Goal: Task Accomplishment & Management: Manage account settings

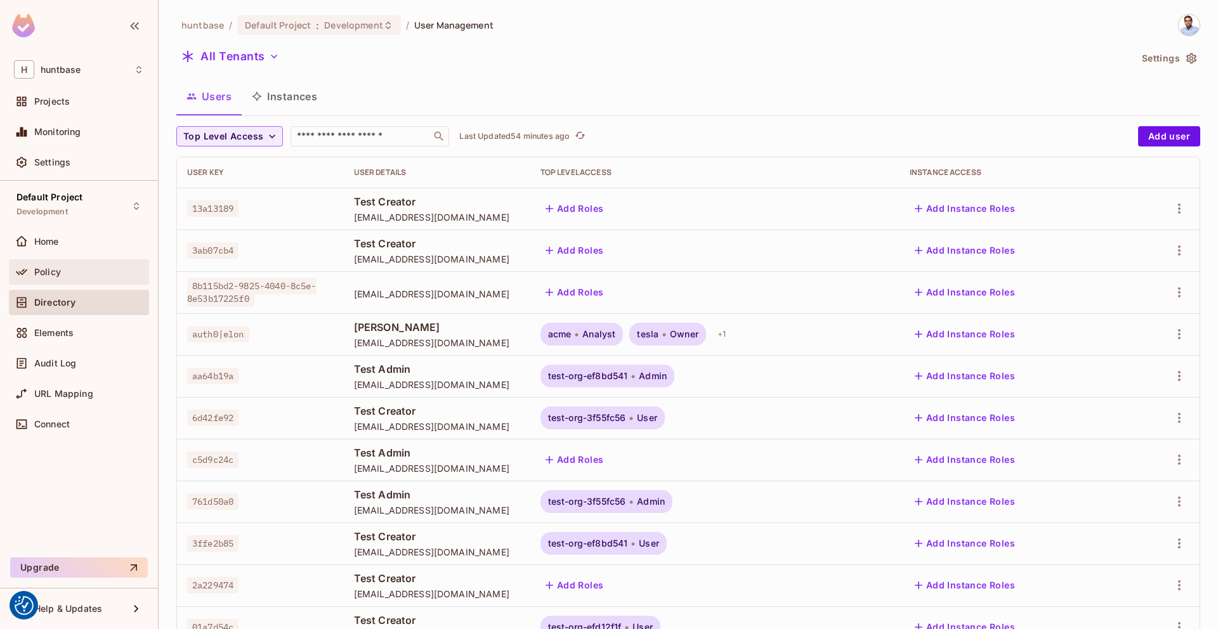
click at [55, 272] on span "Policy" at bounding box center [47, 272] width 27 height 10
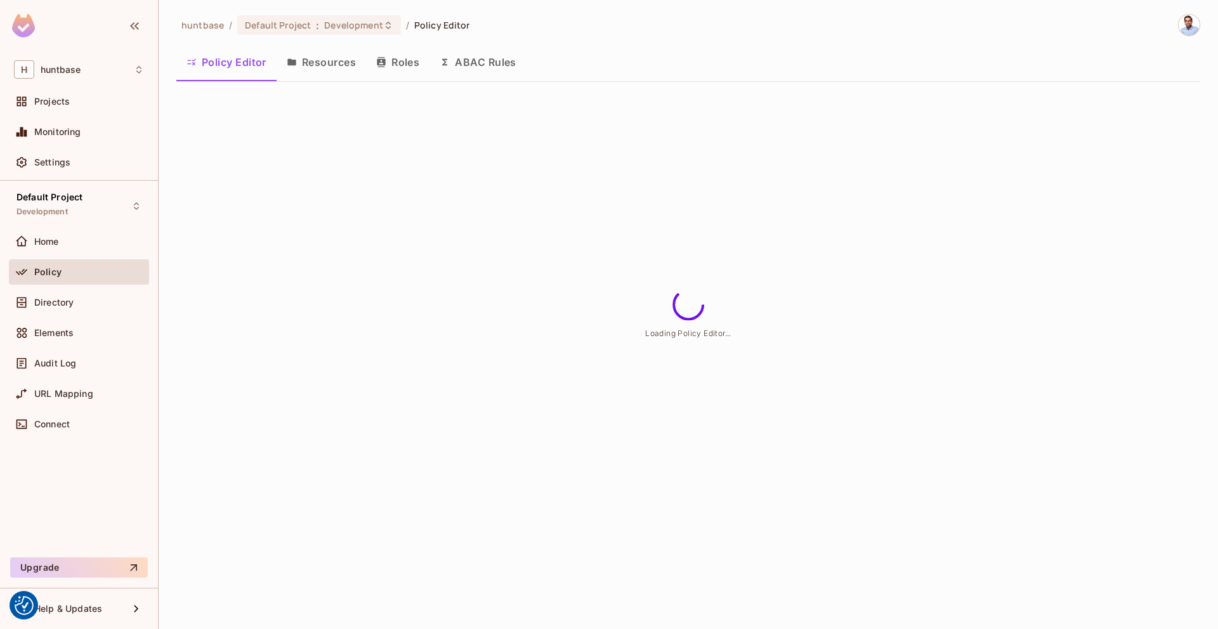
click at [397, 60] on button "Roles" at bounding box center [397, 62] width 63 height 32
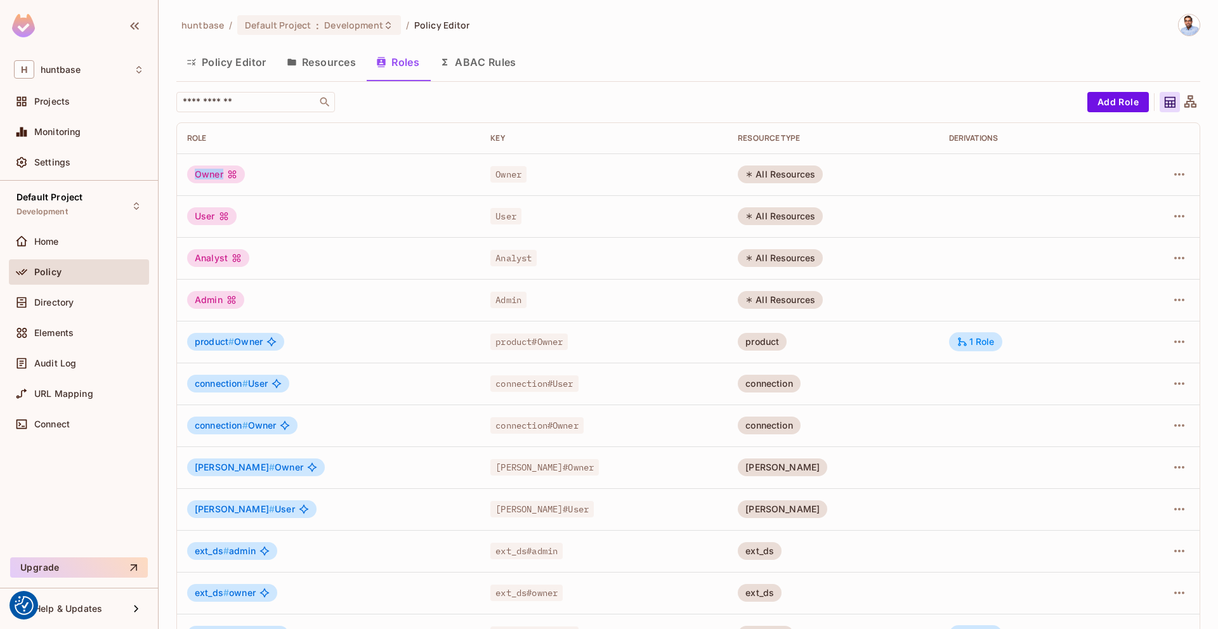
copy div "Owner"
drag, startPoint x: 227, startPoint y: 176, endPoint x: 192, endPoint y: 171, distance: 35.9
click at [192, 171] on div "Owner" at bounding box center [216, 175] width 58 height 18
click at [280, 293] on div "Admin" at bounding box center [328, 300] width 283 height 18
click at [51, 299] on span "Directory" at bounding box center [53, 303] width 39 height 10
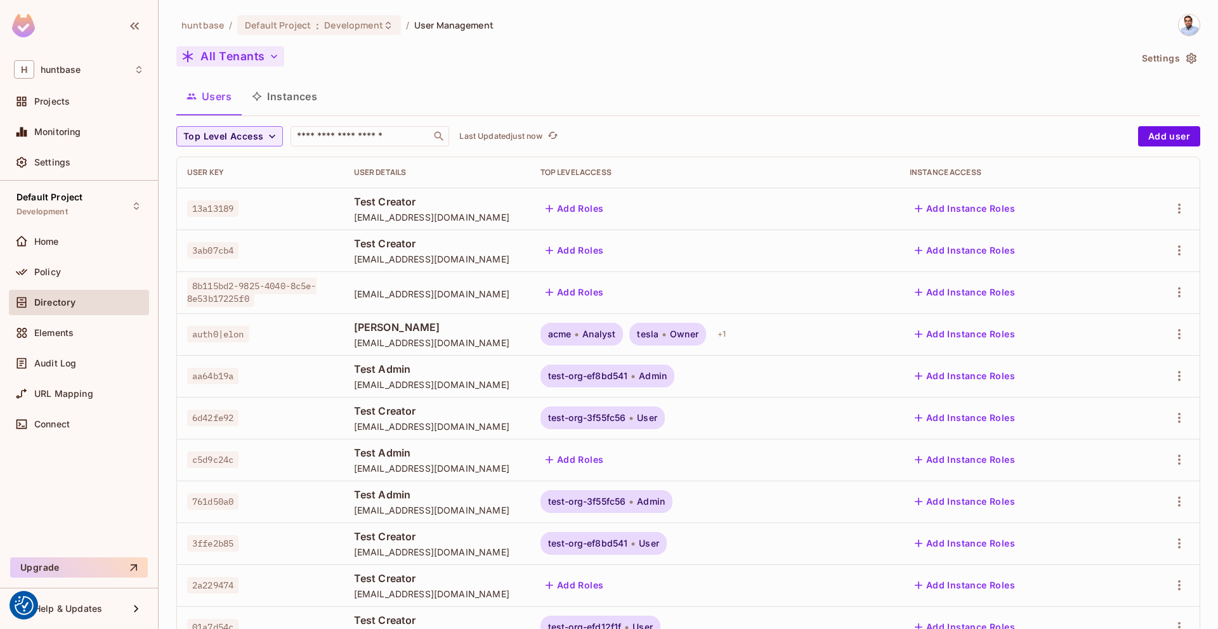
click at [243, 62] on button "All Tenants" at bounding box center [230, 56] width 108 height 20
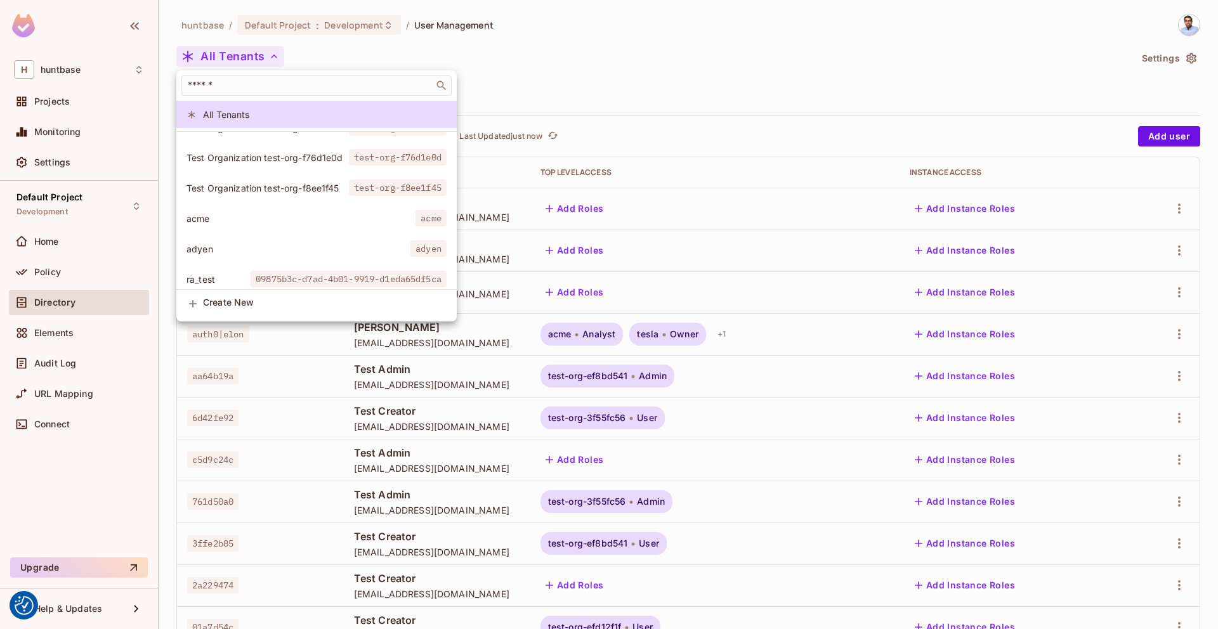
scroll to position [1028, 0]
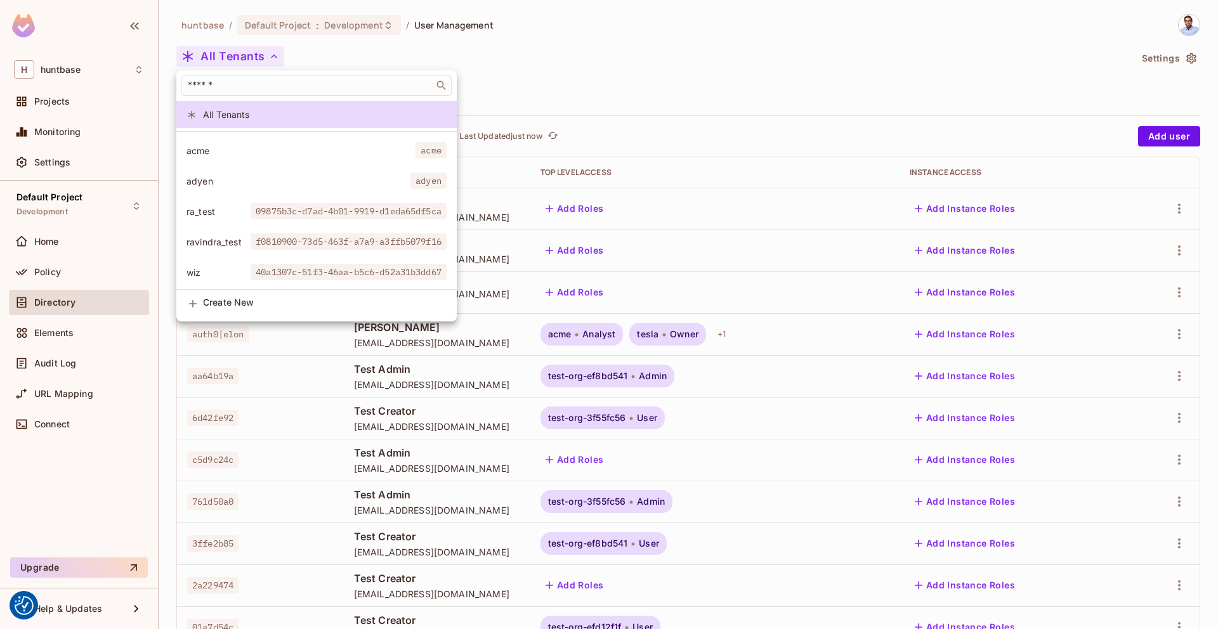
click at [651, 42] on div at bounding box center [609, 314] width 1218 height 629
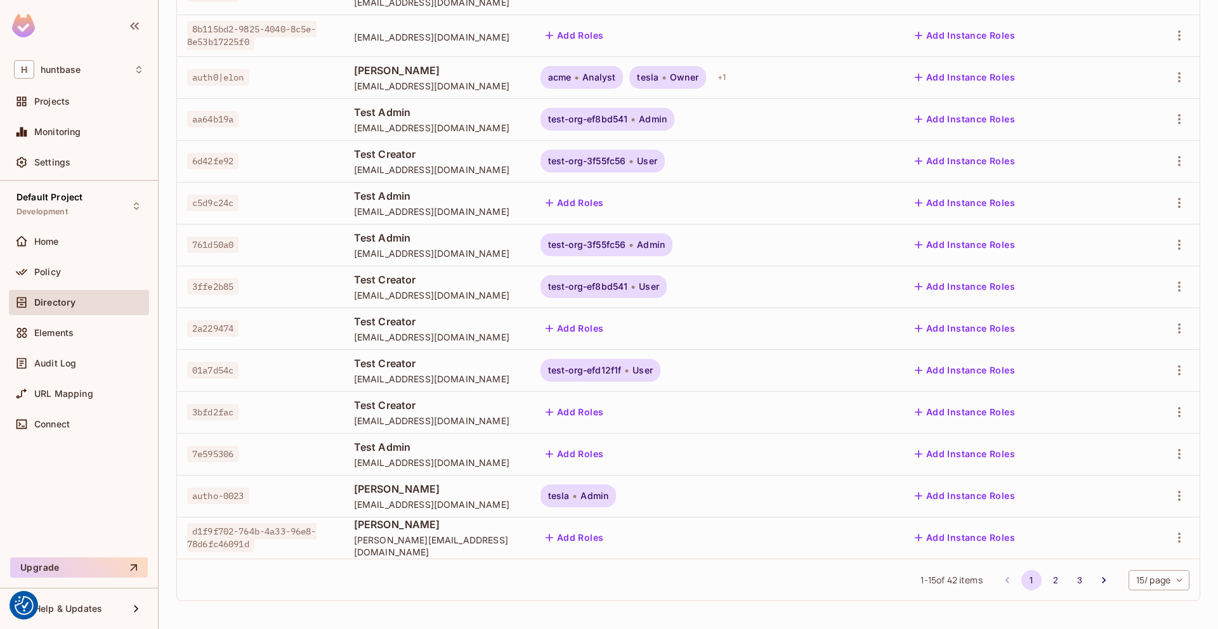
scroll to position [0, 0]
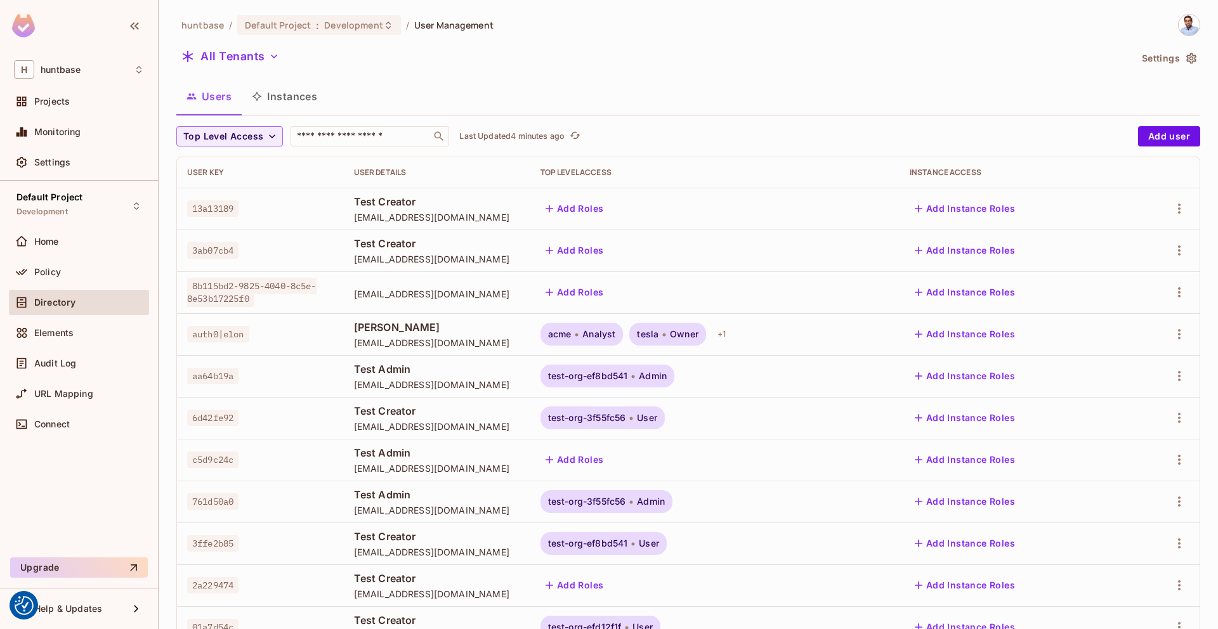
click at [281, 287] on span "8b115bd2-9825-4040-8c5e-8e53b17225f0" at bounding box center [251, 292] width 129 height 29
click at [399, 306] on td "bangrawa03@gmail.com" at bounding box center [437, 292] width 187 height 42
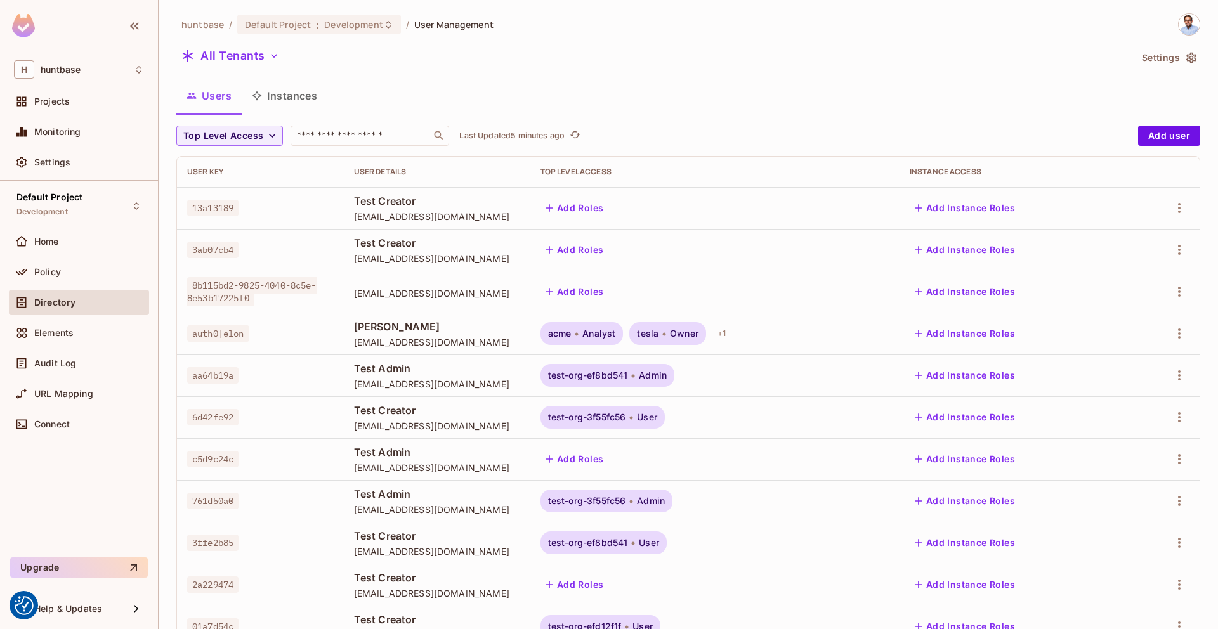
click at [387, 294] on span "bangrawa03@gmail.com" at bounding box center [437, 293] width 166 height 12
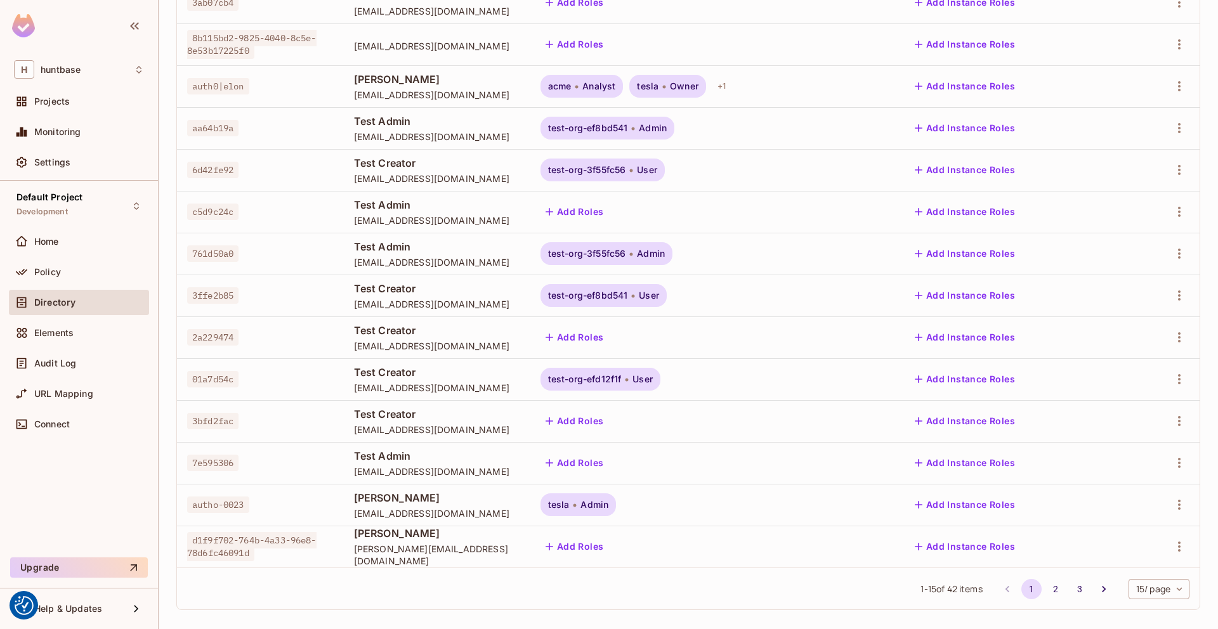
scroll to position [257, 0]
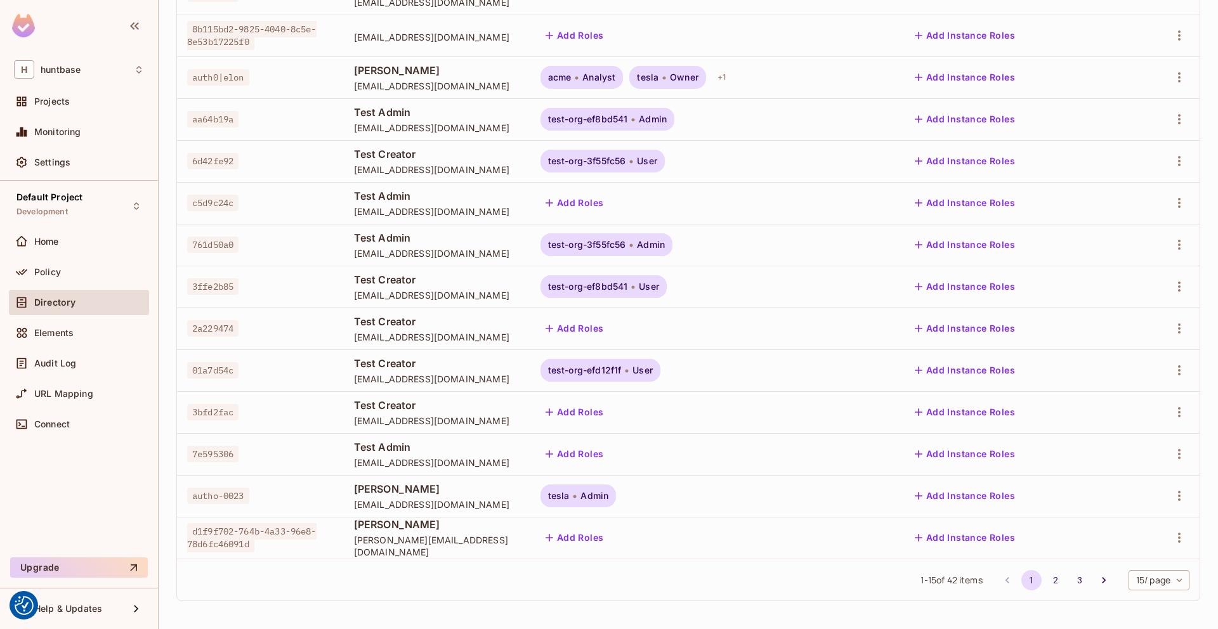
click at [593, 180] on td "test-org-3f55fc56 User" at bounding box center [714, 161] width 369 height 42
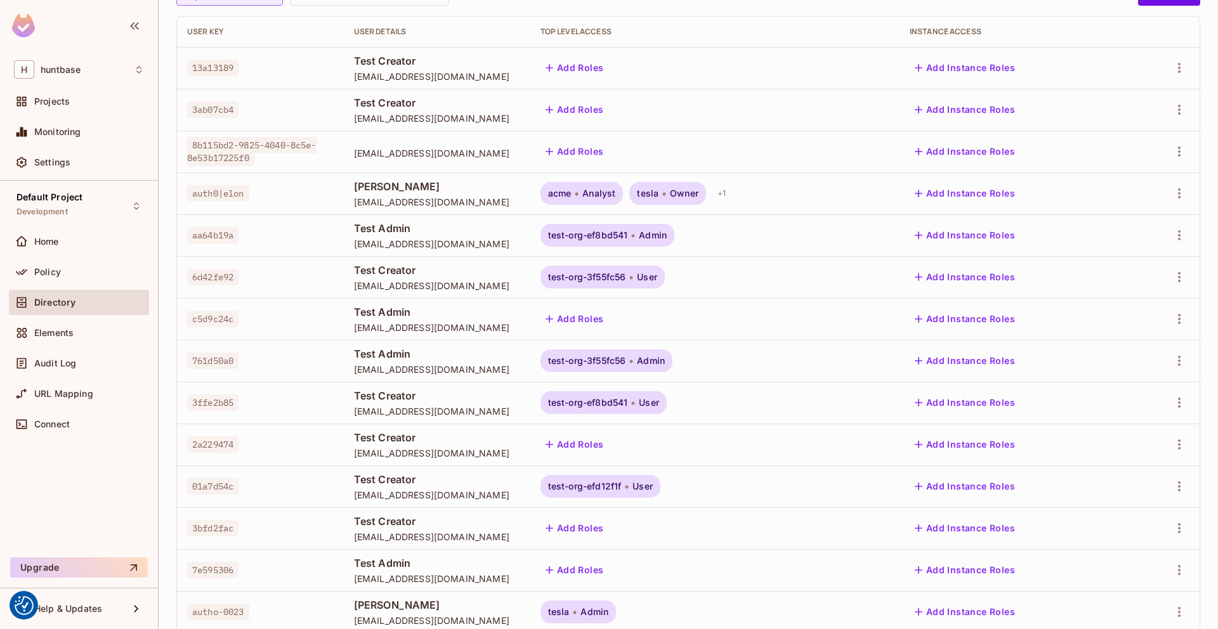
scroll to position [0, 0]
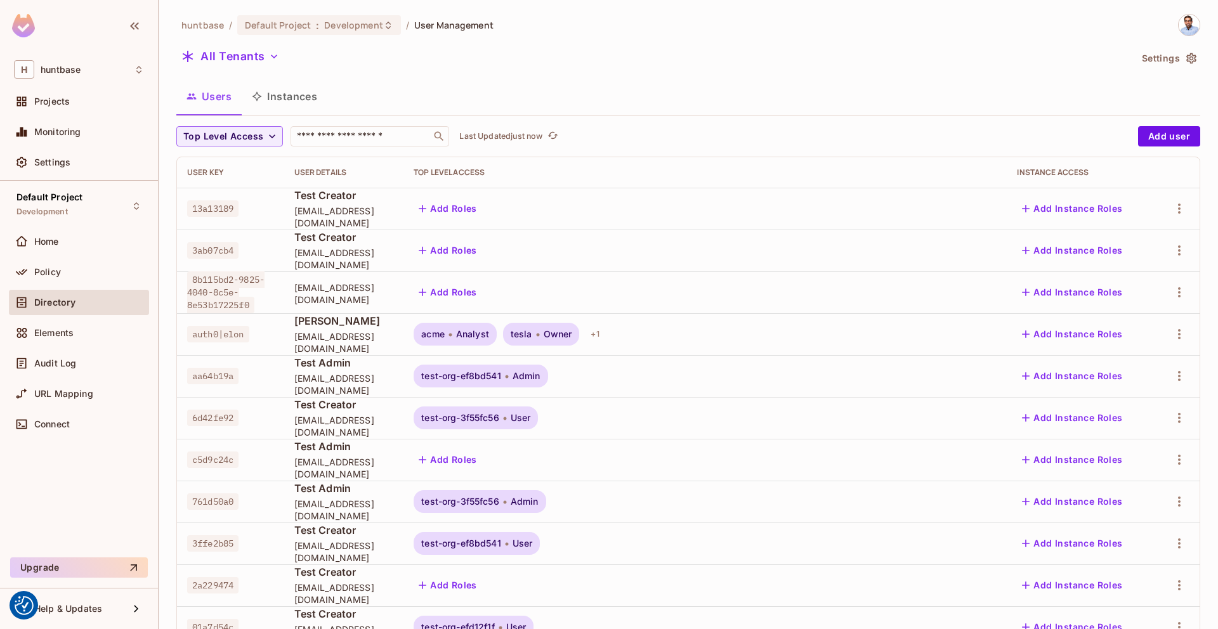
click at [353, 298] on span "bangrawa03@gmail.com" at bounding box center [344, 294] width 100 height 24
click at [259, 53] on button "All Tenants" at bounding box center [230, 56] width 108 height 20
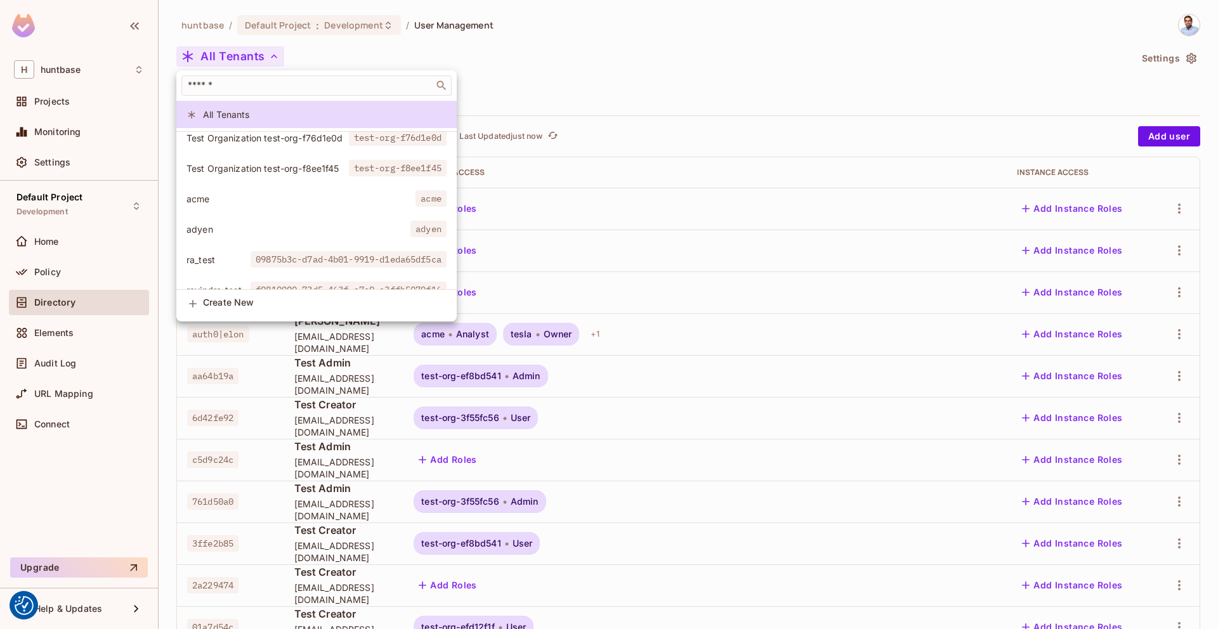
scroll to position [1028, 0]
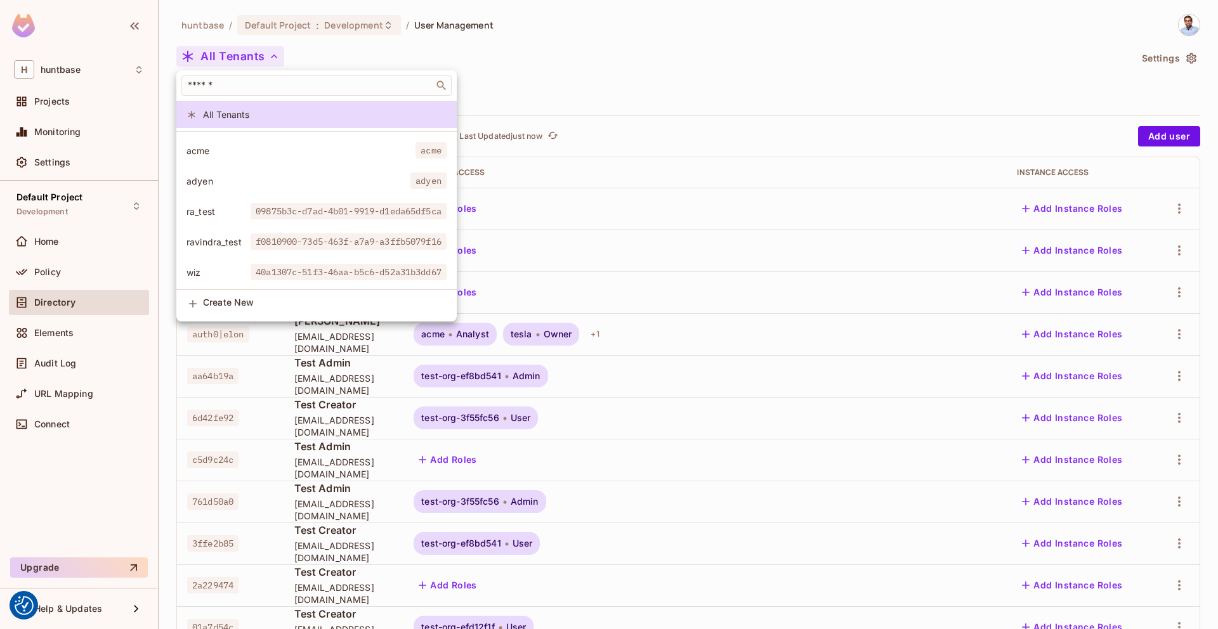
click at [230, 237] on span "ravindra_test" at bounding box center [219, 242] width 64 height 12
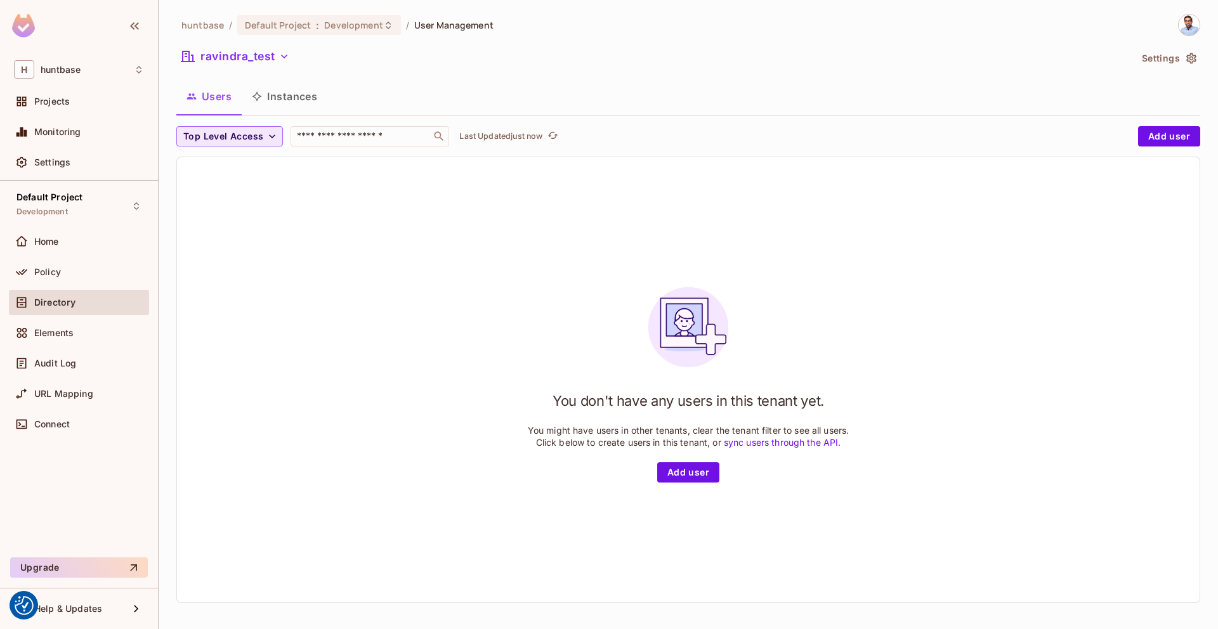
click at [266, 135] on icon "button" at bounding box center [272, 136] width 13 height 13
click at [375, 68] on div at bounding box center [609, 314] width 1218 height 629
click at [318, 78] on div "huntbase / Default Project : Development / User Management ravindra_test Settin…" at bounding box center [688, 313] width 1024 height 599
click at [287, 100] on button "Instances" at bounding box center [285, 97] width 86 height 32
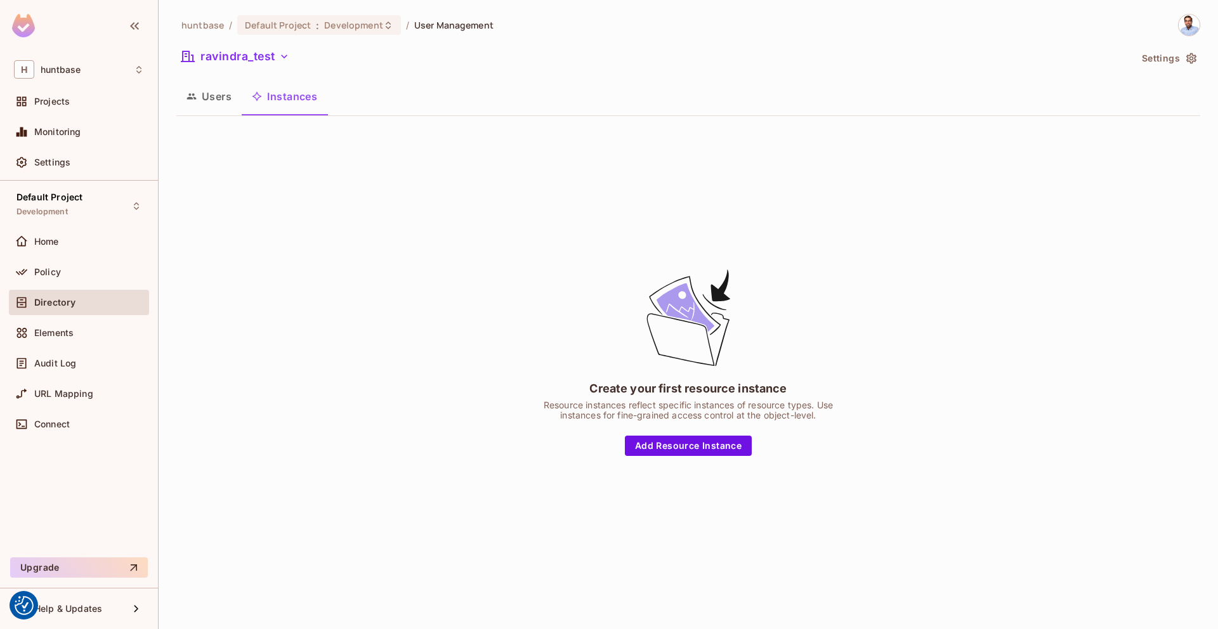
click at [208, 108] on button "Users" at bounding box center [208, 97] width 65 height 32
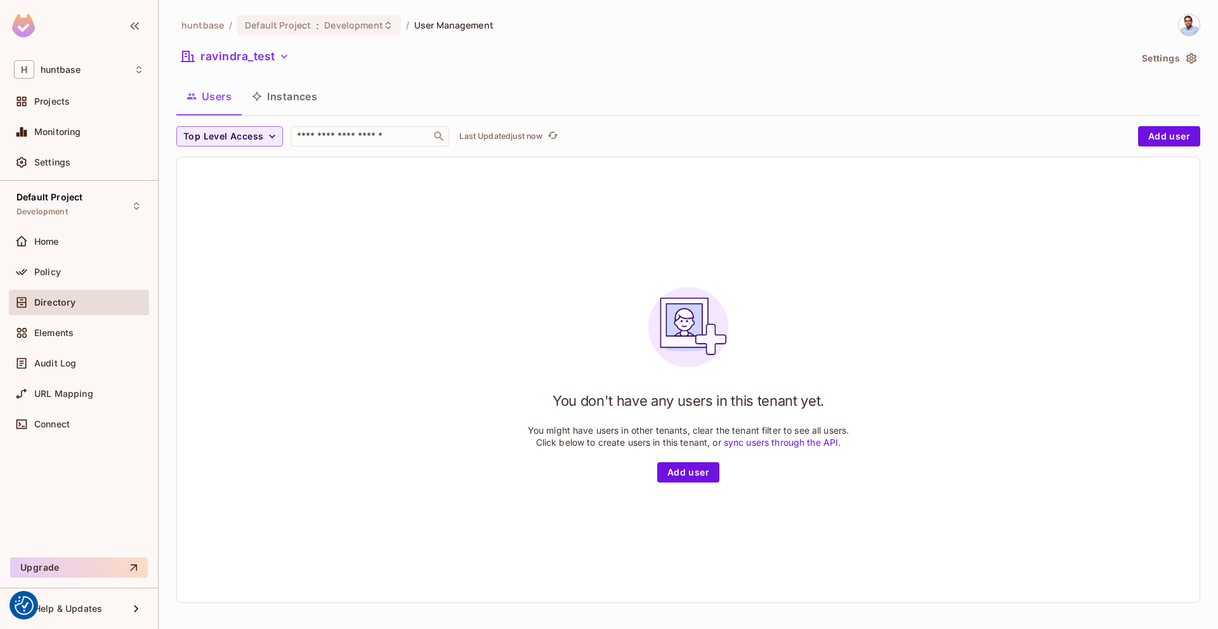
click at [65, 301] on span "Directory" at bounding box center [54, 303] width 41 height 10
click at [280, 97] on button "Instances" at bounding box center [285, 97] width 86 height 32
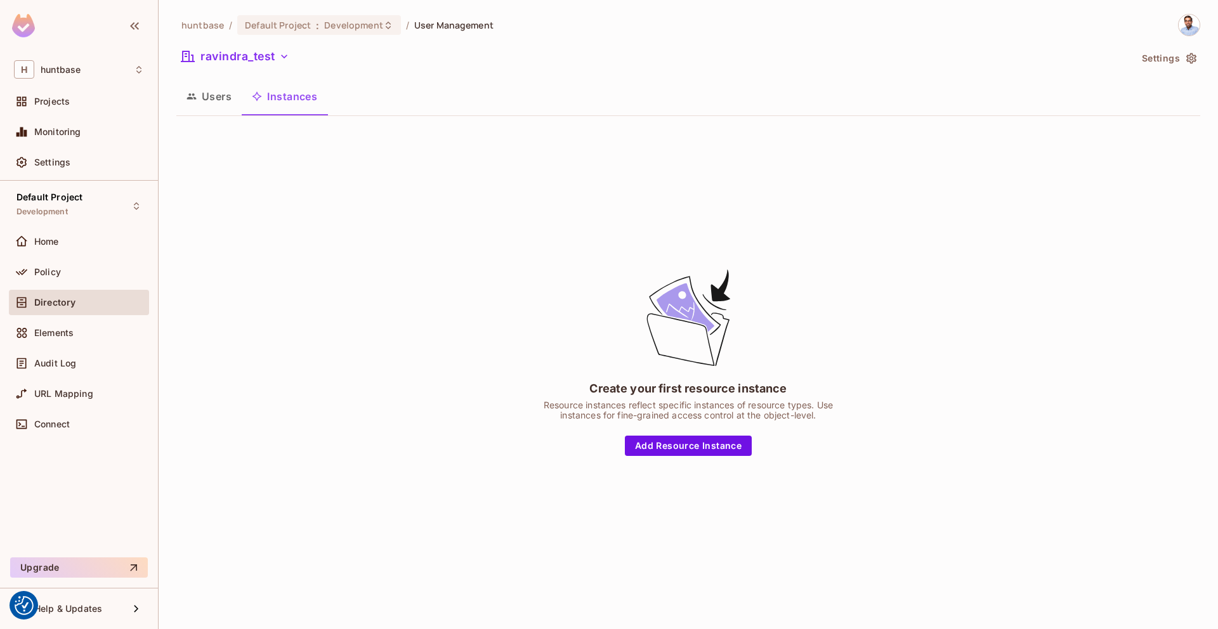
click at [216, 107] on button "Users" at bounding box center [208, 97] width 65 height 32
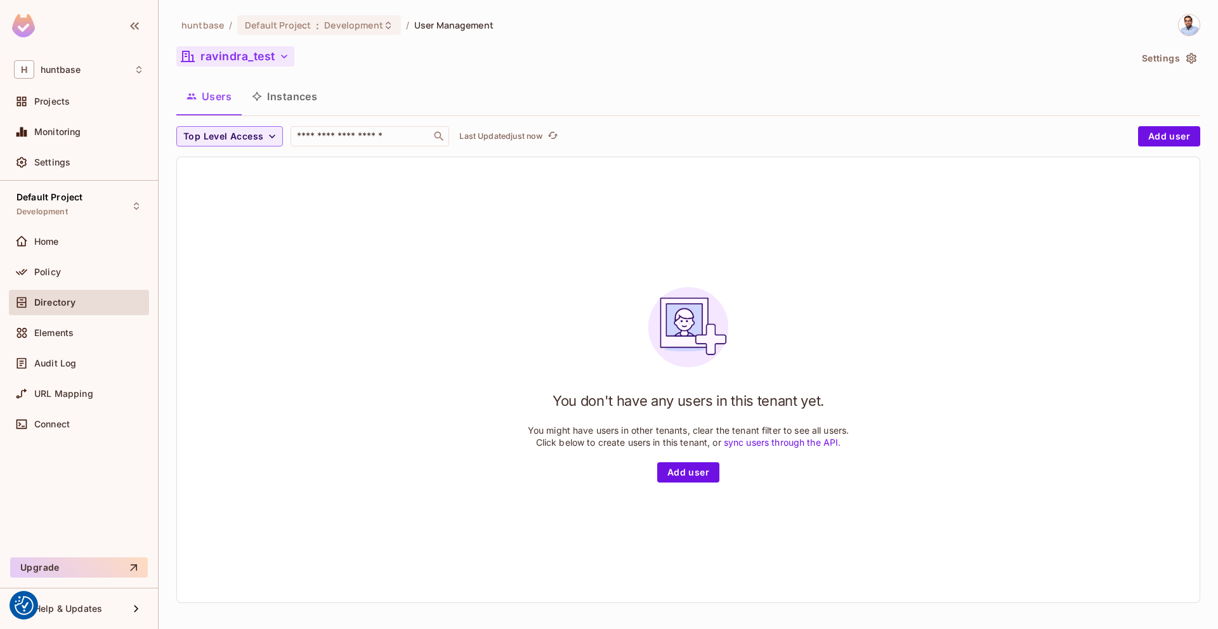
click at [246, 55] on button "ravindra_test" at bounding box center [235, 56] width 118 height 20
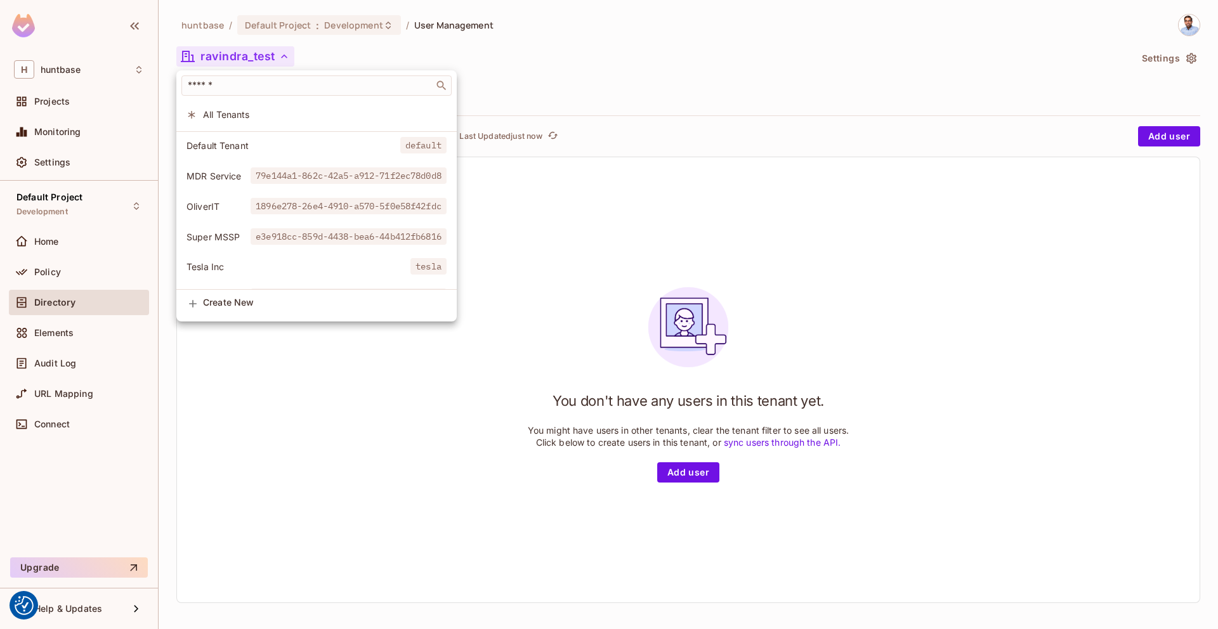
click at [501, 46] on div at bounding box center [609, 314] width 1218 height 629
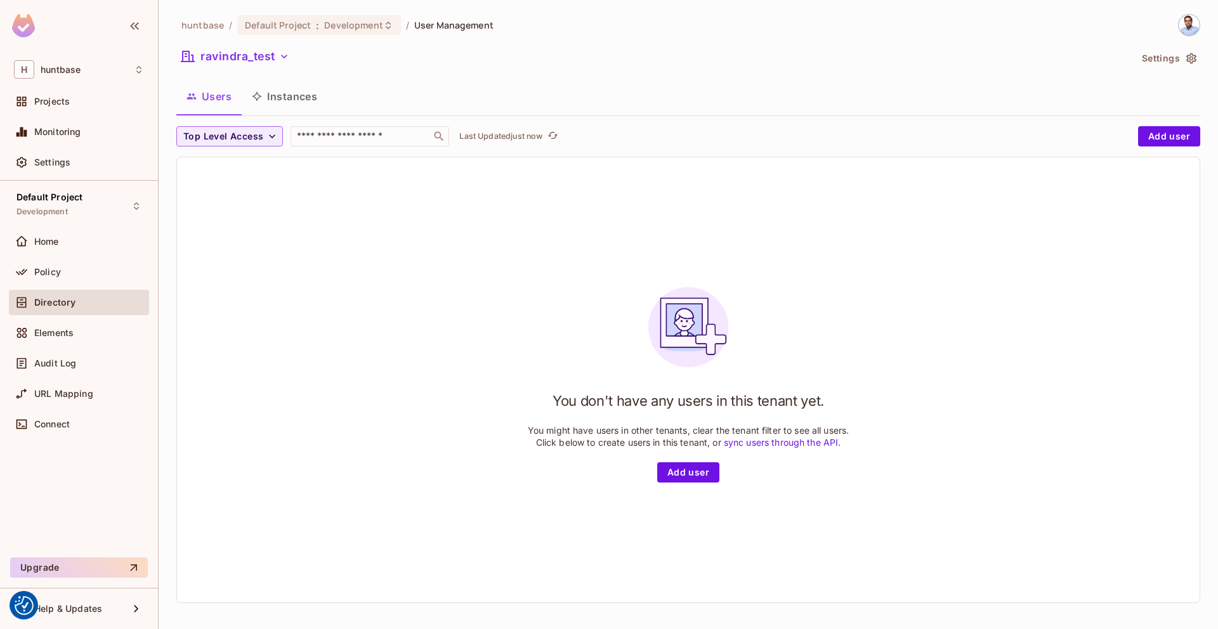
click at [223, 102] on button "Users" at bounding box center [208, 97] width 65 height 32
click at [289, 96] on button "Instances" at bounding box center [285, 97] width 86 height 32
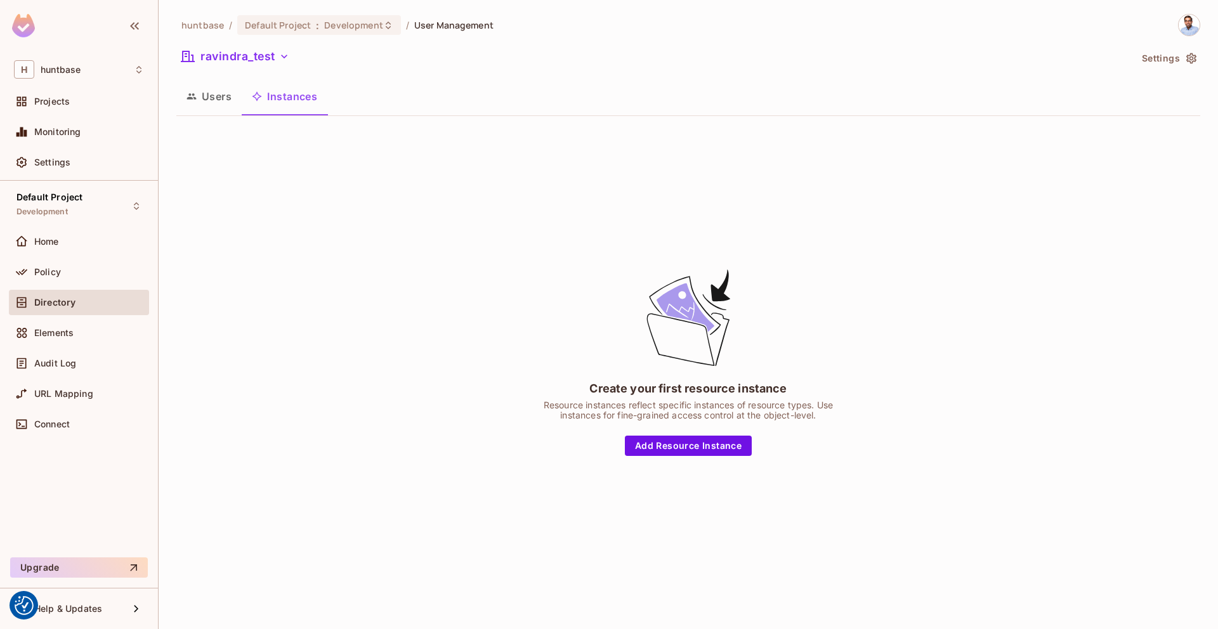
click at [232, 98] on button "Users" at bounding box center [208, 97] width 65 height 32
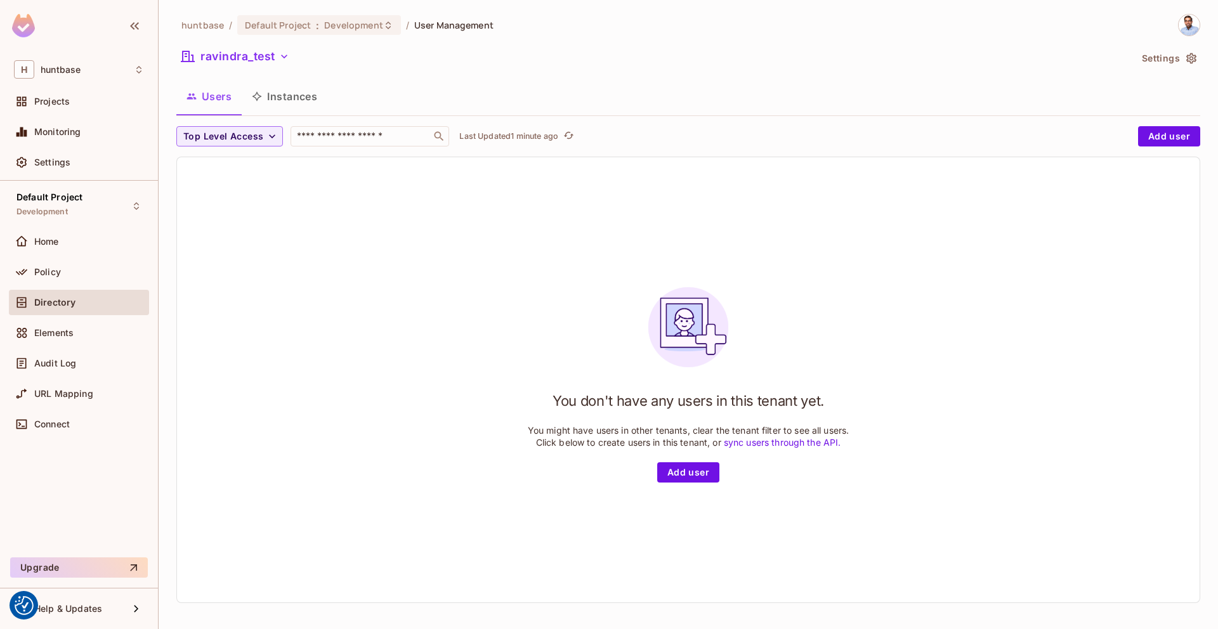
click at [72, 305] on span "Directory" at bounding box center [54, 303] width 41 height 10
click at [282, 93] on button "Instances" at bounding box center [285, 97] width 86 height 32
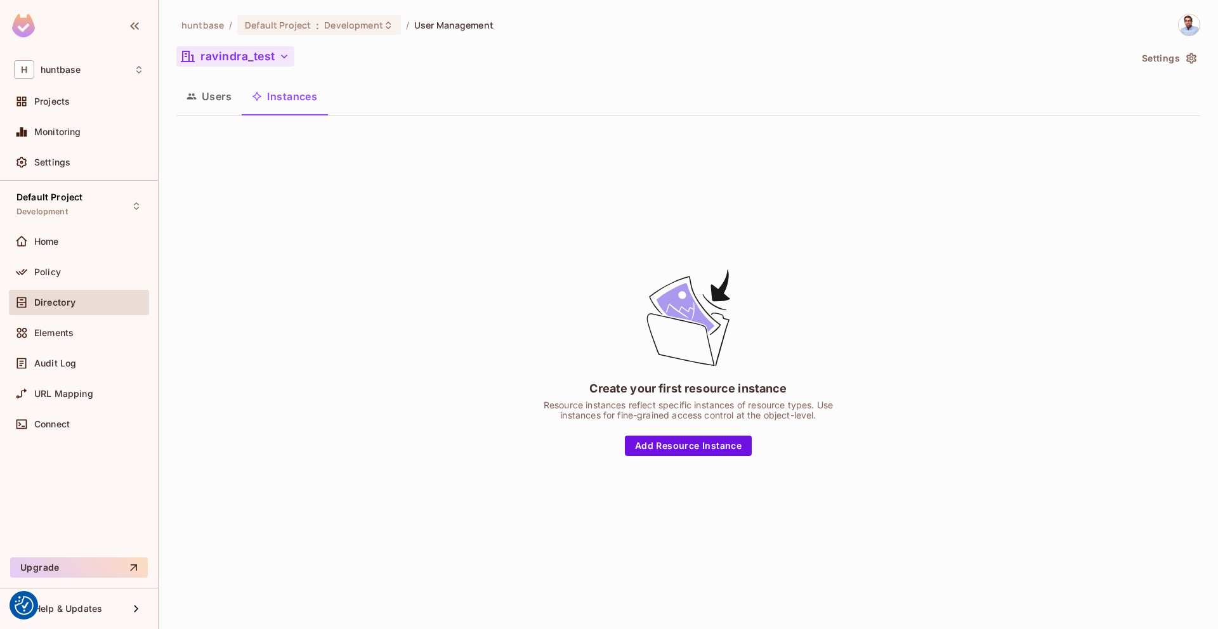
click at [278, 62] on icon "button" at bounding box center [284, 56] width 13 height 13
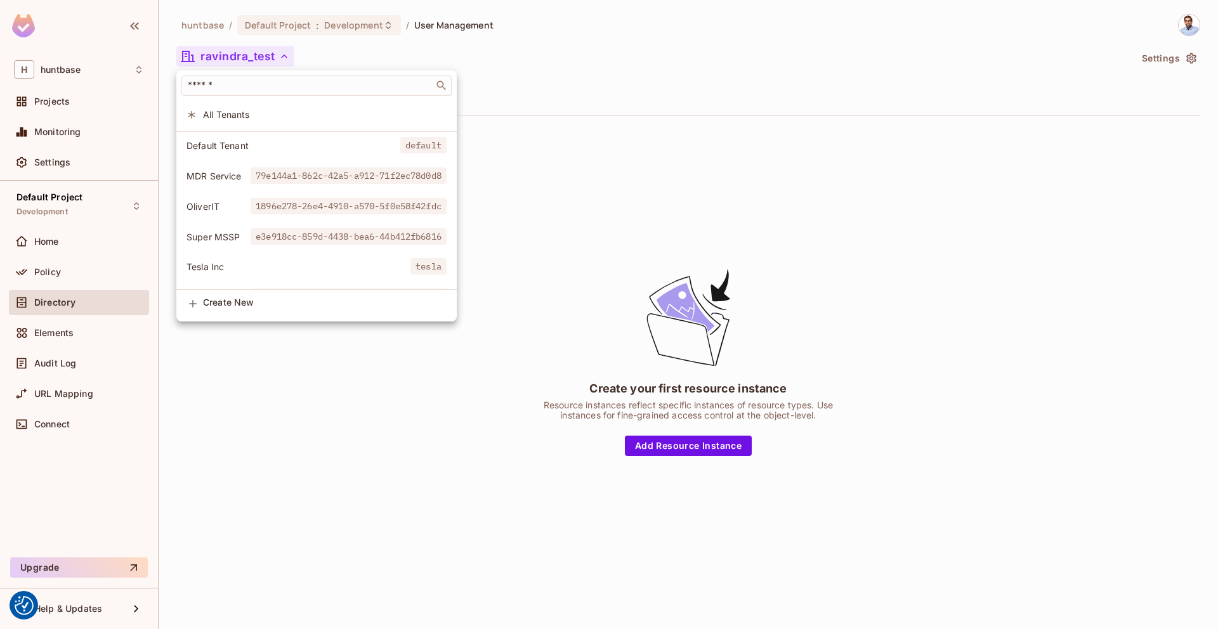
click at [270, 119] on span "All Tenants" at bounding box center [325, 114] width 244 height 12
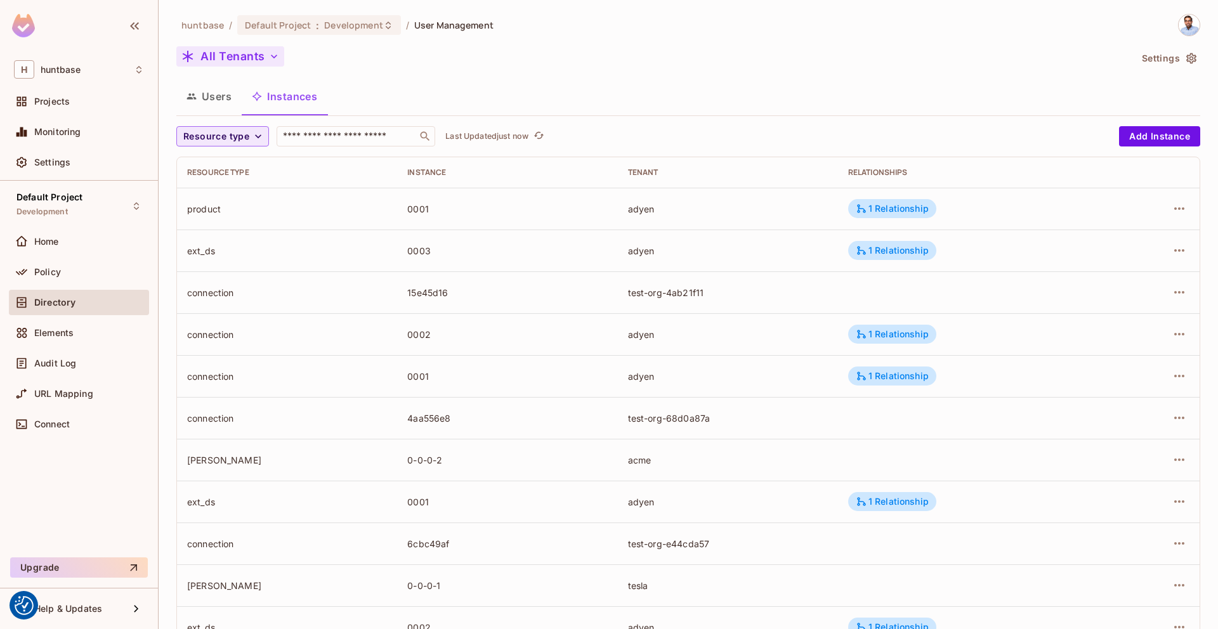
click at [235, 138] on span "Resource type" at bounding box center [216, 137] width 66 height 16
click at [226, 188] on span "connection" at bounding box center [224, 193] width 74 height 12
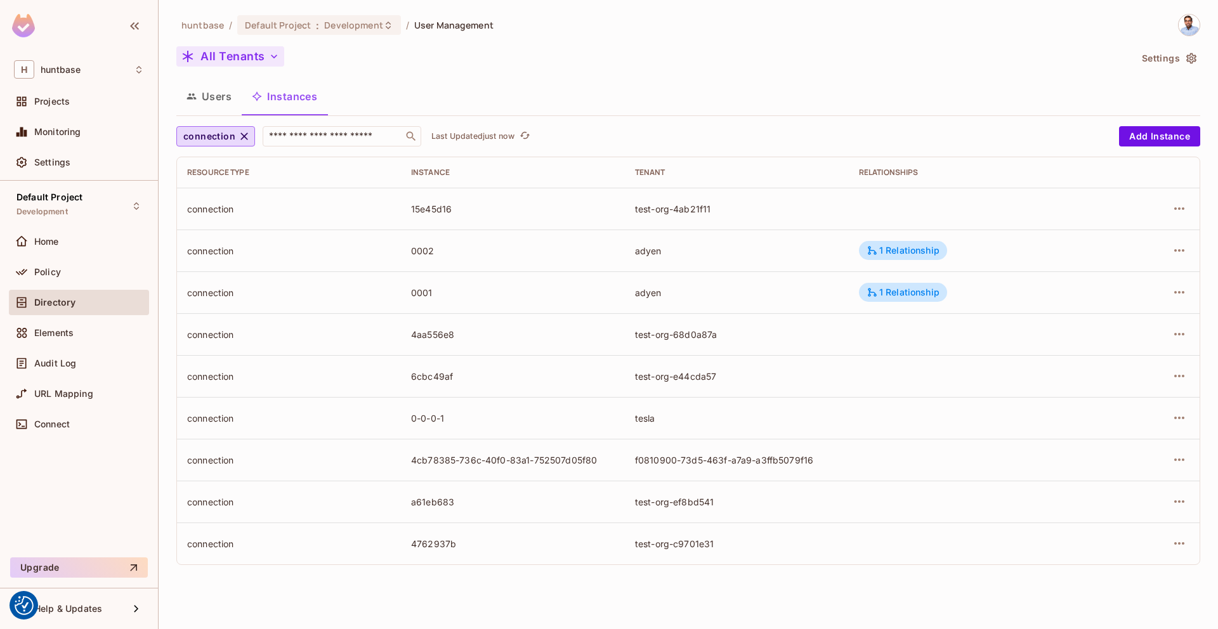
click at [262, 53] on button "All Tenants" at bounding box center [230, 56] width 108 height 20
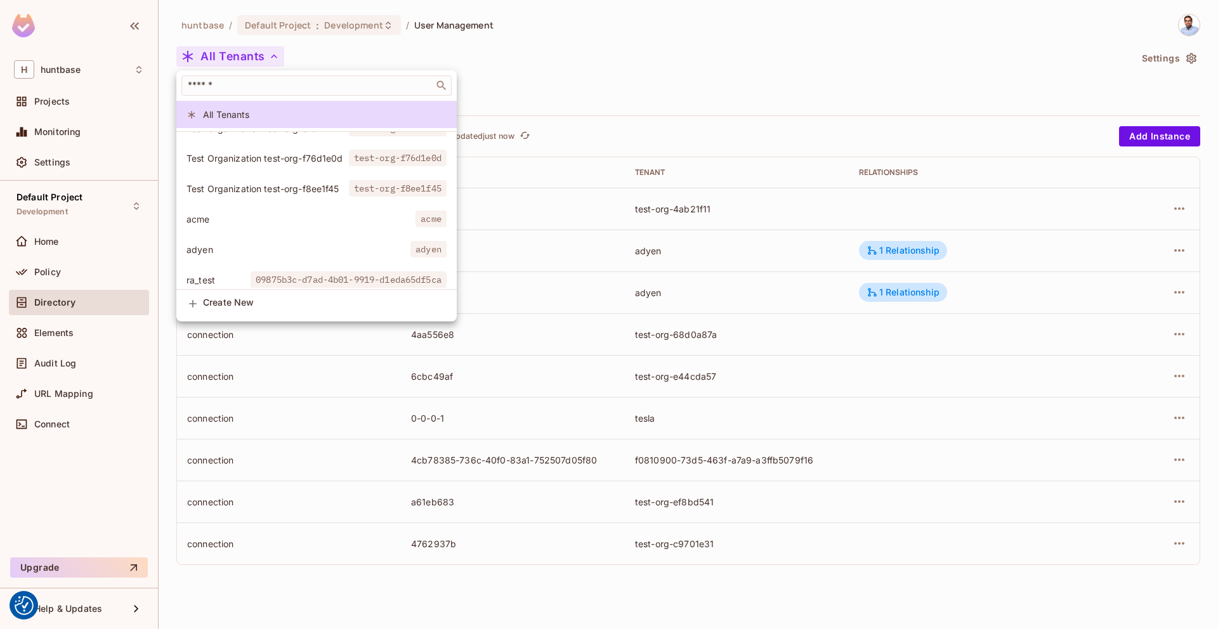
scroll to position [1028, 0]
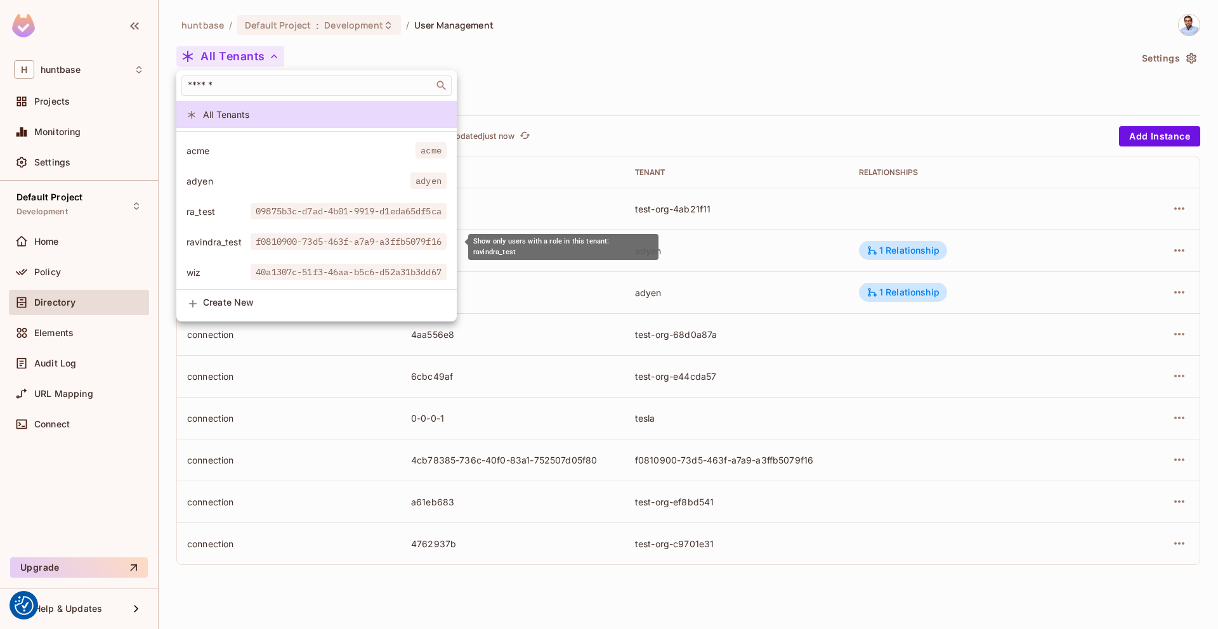
click at [262, 244] on span "f0810900-73d5-463f-a7a9-a3ffb5079f16" at bounding box center [349, 241] width 196 height 16
